Goal: Task Accomplishment & Management: Use online tool/utility

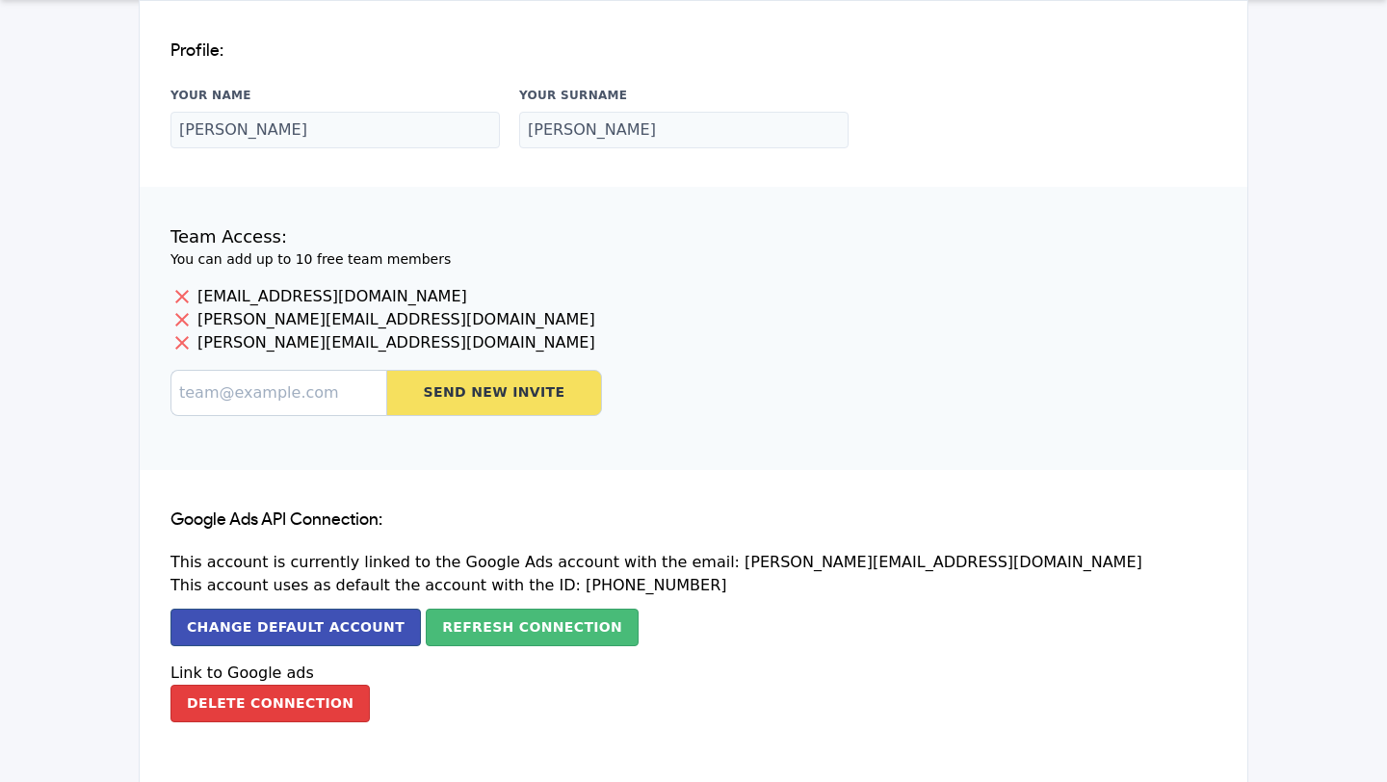
scroll to position [76, 0]
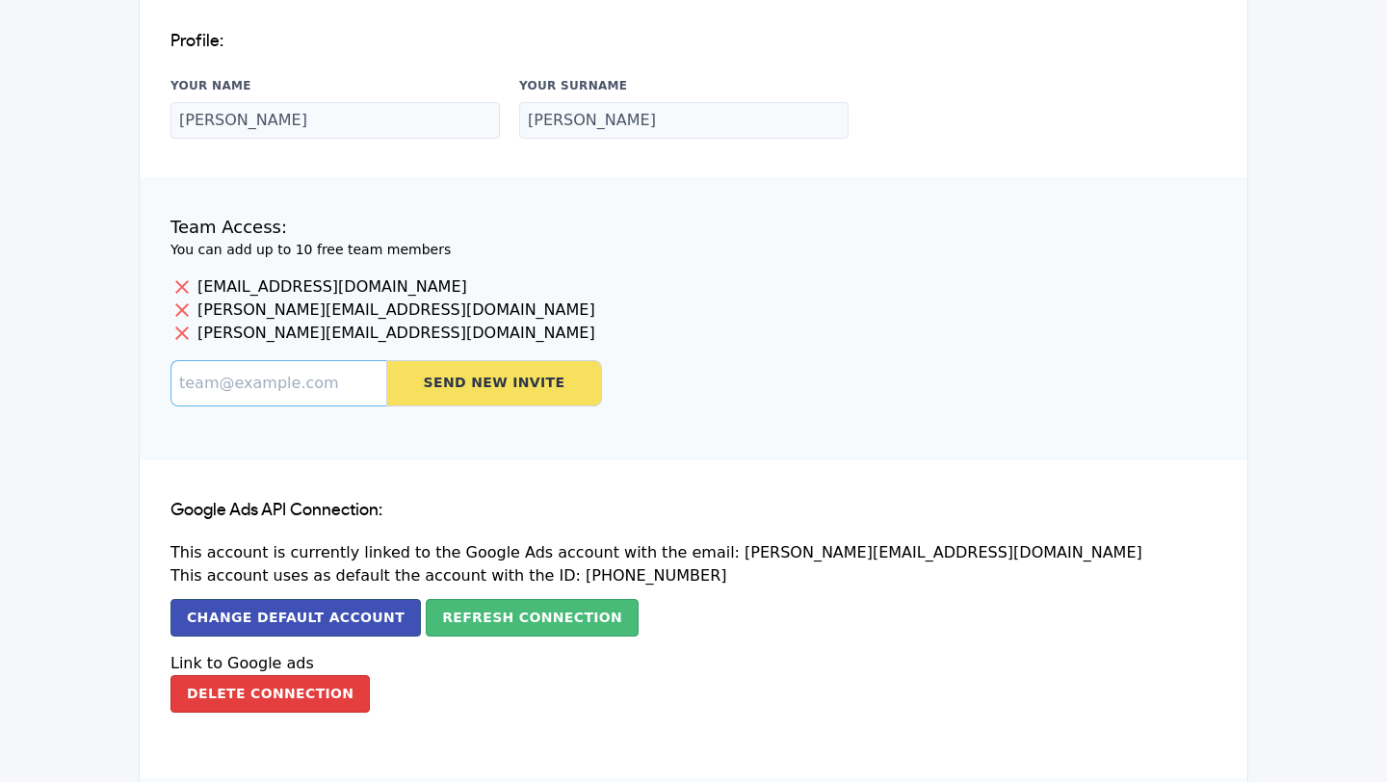
click at [323, 390] on input at bounding box center [278, 383] width 216 height 46
click at [306, 384] on input at bounding box center [278, 383] width 216 height 46
type input "[EMAIL_ADDRESS][DOMAIN_NAME]"
click at [443, 395] on button "Send New Invite" at bounding box center [494, 383] width 216 height 46
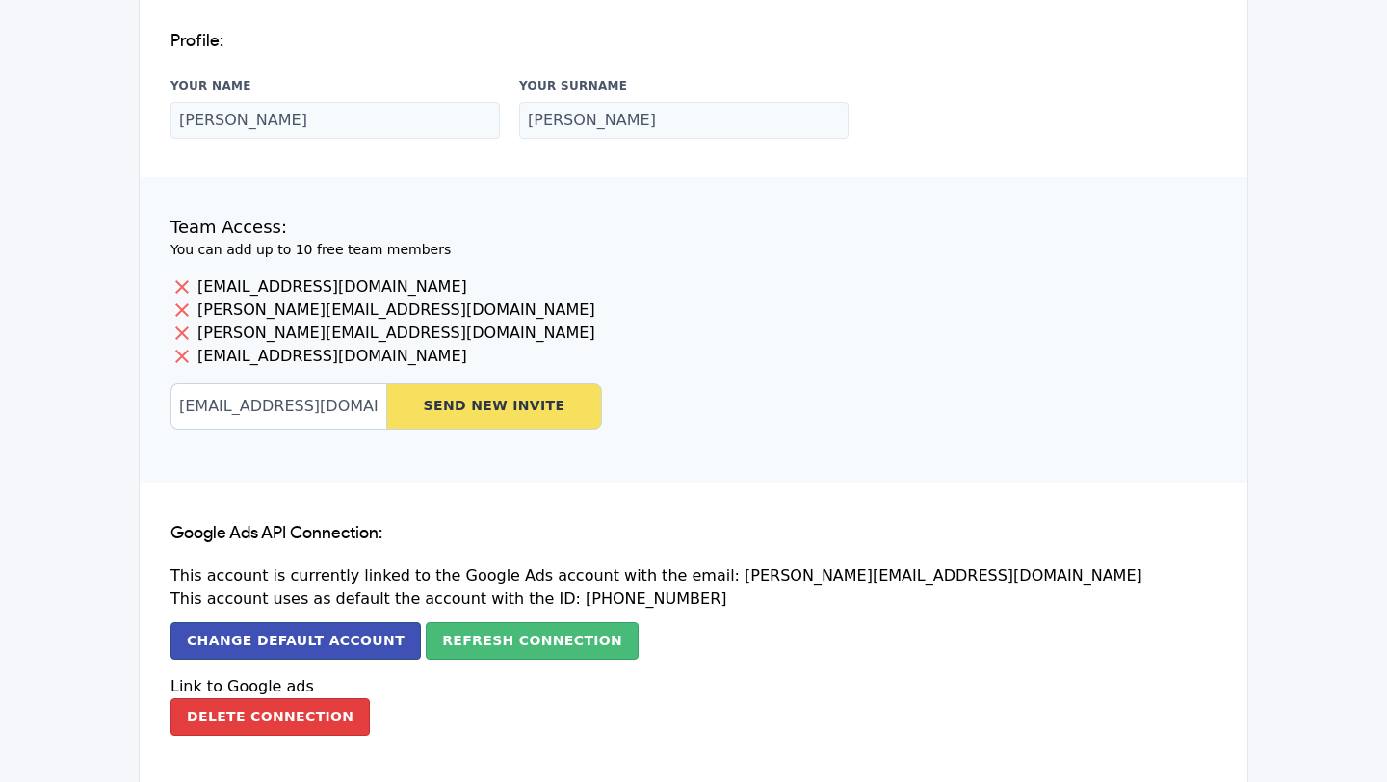
click at [181, 310] on icon at bounding box center [181, 309] width 13 height 13
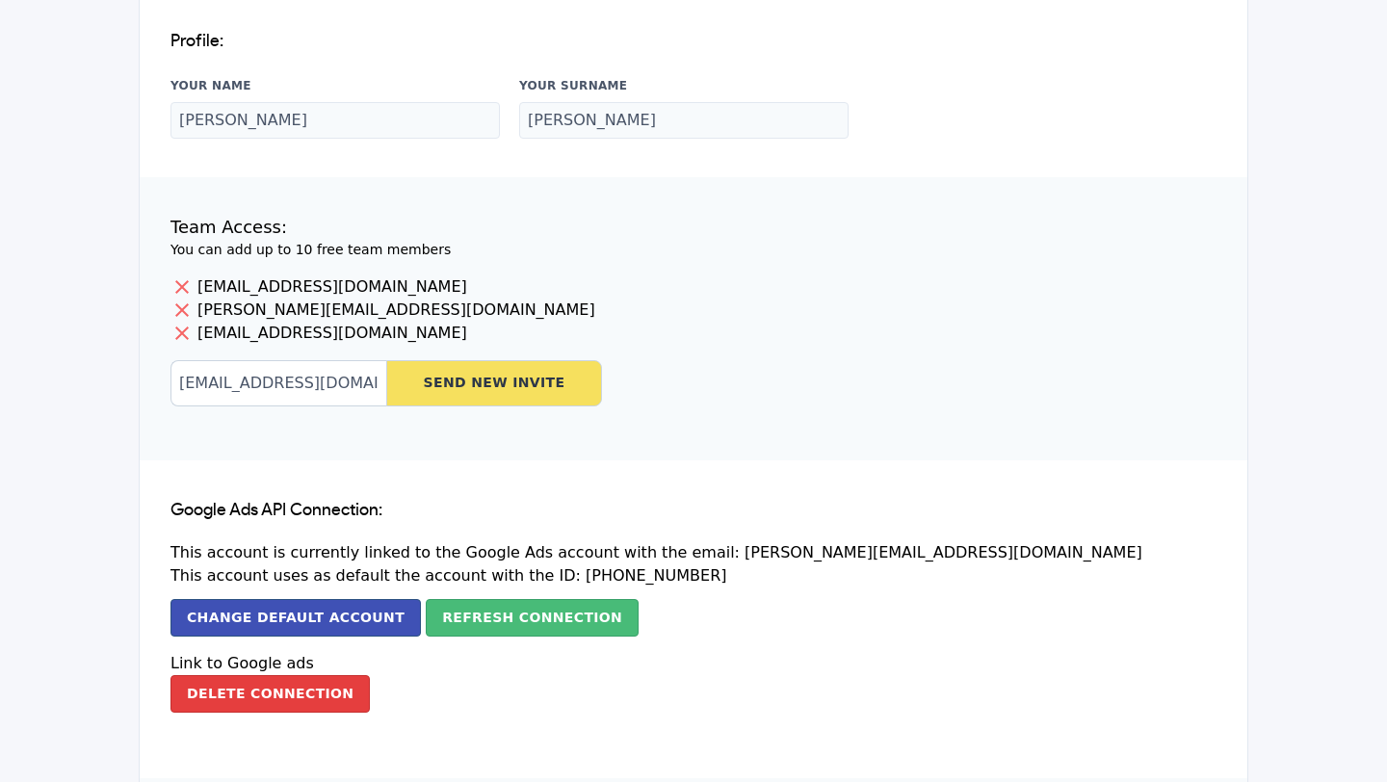
click at [183, 283] on icon at bounding box center [179, 284] width 19 height 19
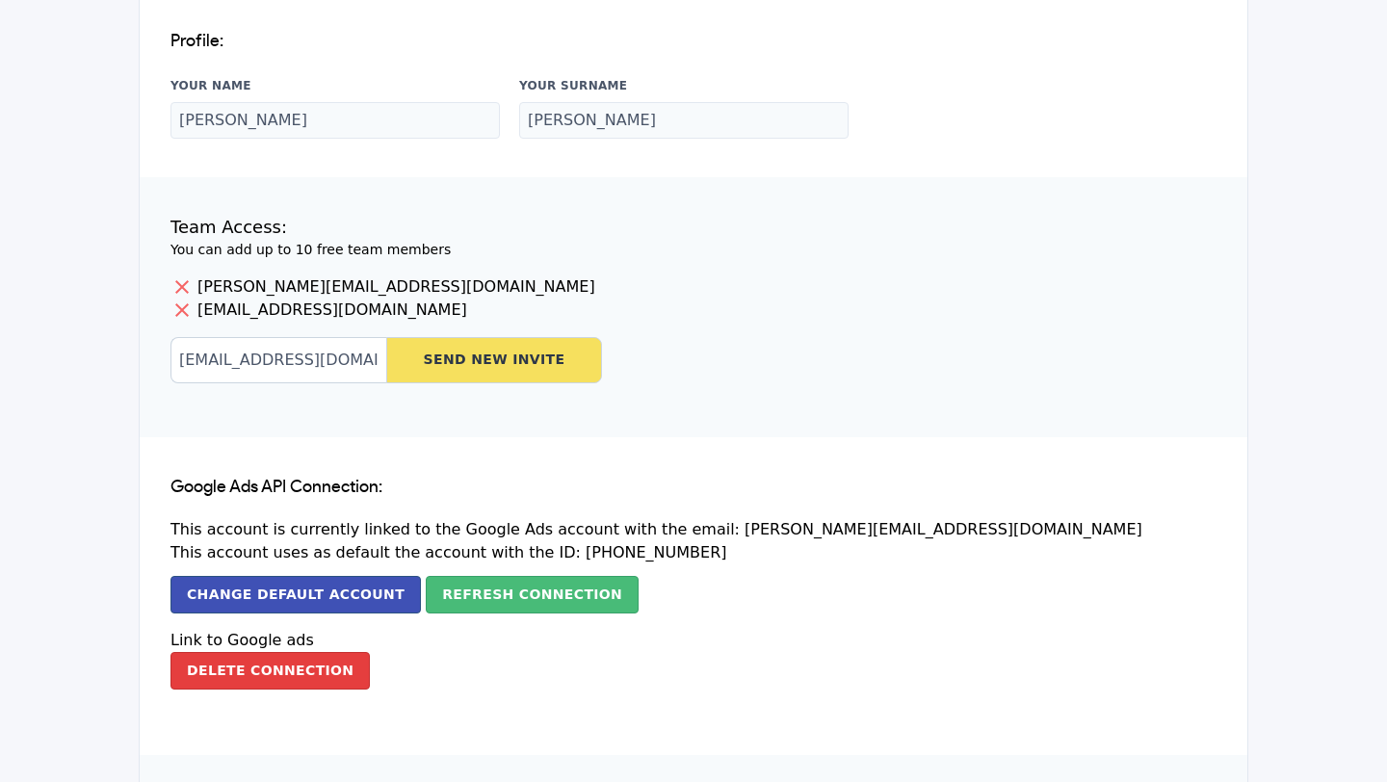
click at [182, 280] on icon at bounding box center [179, 284] width 19 height 19
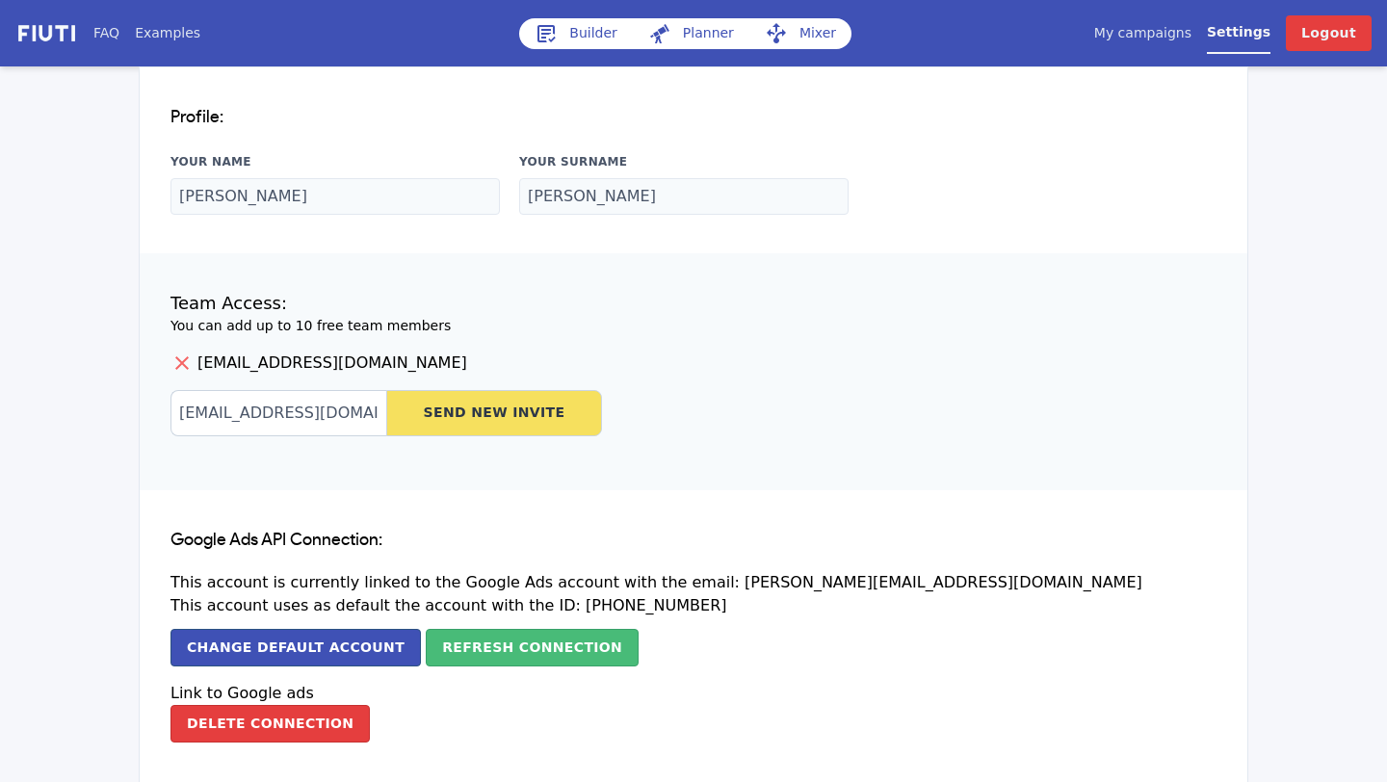
click at [580, 32] on link "Builder" at bounding box center [576, 33] width 114 height 31
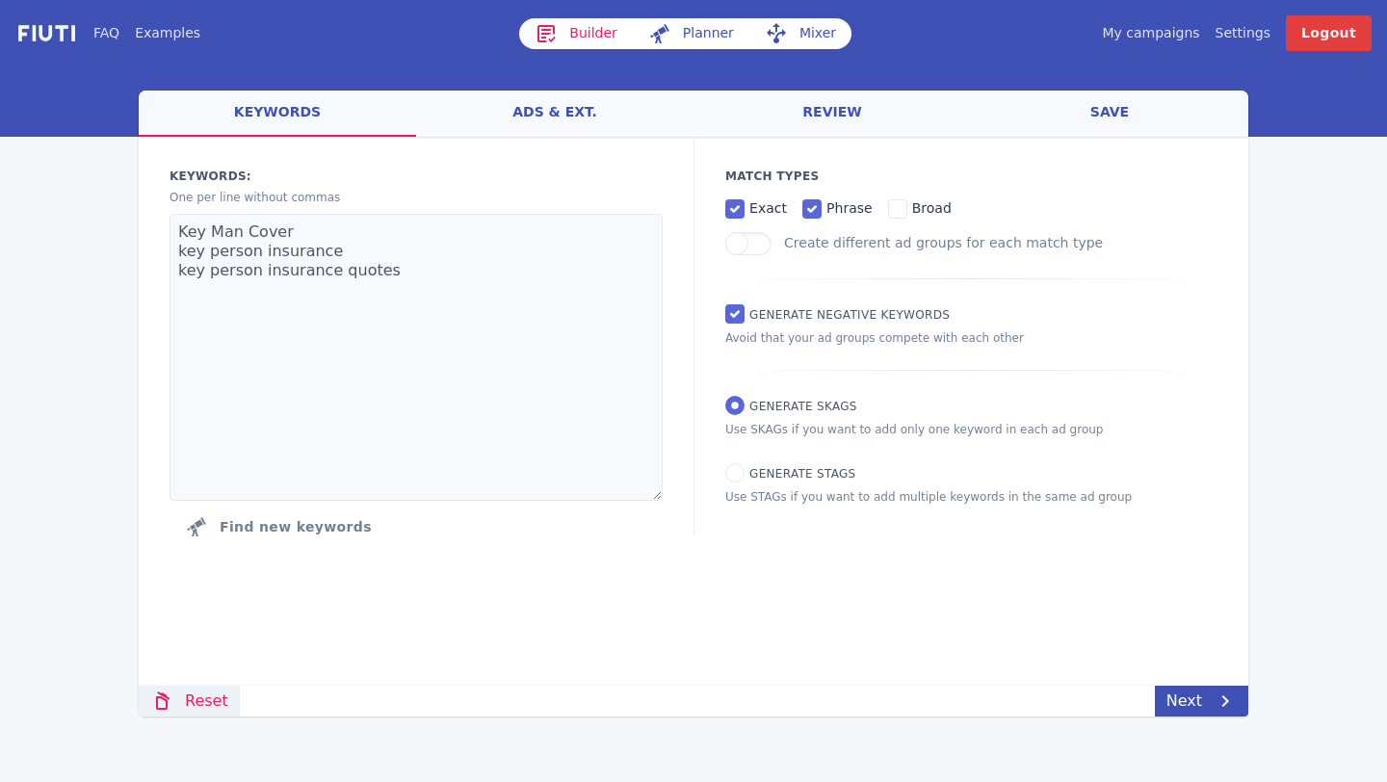
click at [208, 708] on link "Reset" at bounding box center [189, 701] width 101 height 31
